Goal: Register for event/course

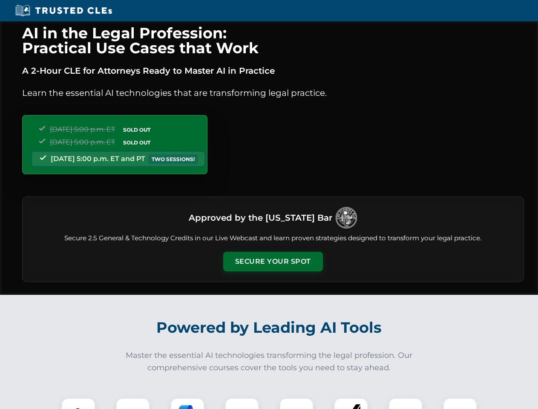
click at [272, 261] on button "Secure Your Spot" at bounding box center [273, 262] width 100 height 20
click at [78, 403] on img at bounding box center [78, 414] width 25 height 25
click at [133, 403] on div at bounding box center [133, 415] width 34 height 34
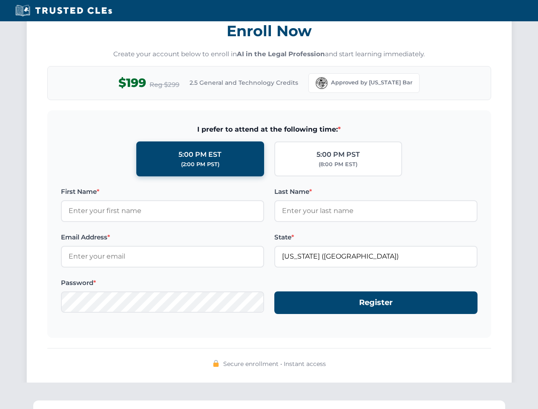
scroll to position [835, 0]
